Goal: Task Accomplishment & Management: Complete application form

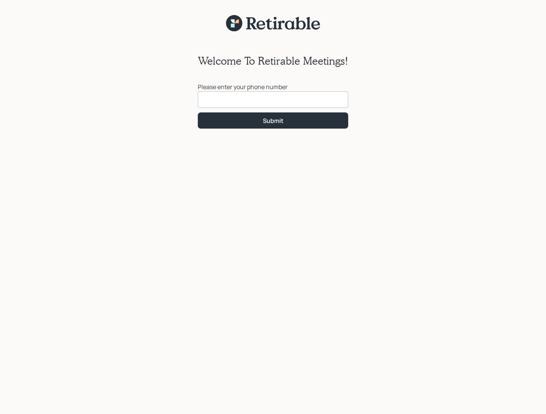
click at [230, 101] on input at bounding box center [273, 99] width 151 height 17
type input "[PHONE_NUMBER]"
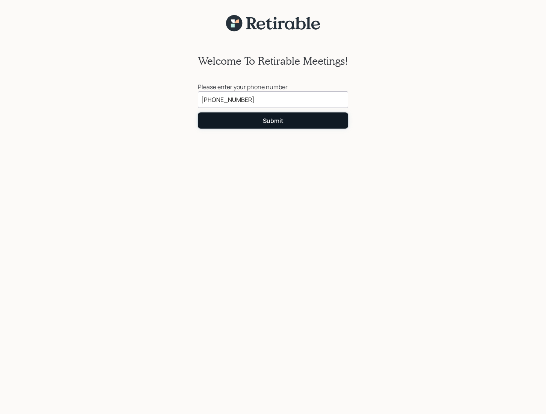
click at [266, 121] on div "Submit" at bounding box center [273, 121] width 21 height 8
